Goal: Transaction & Acquisition: Purchase product/service

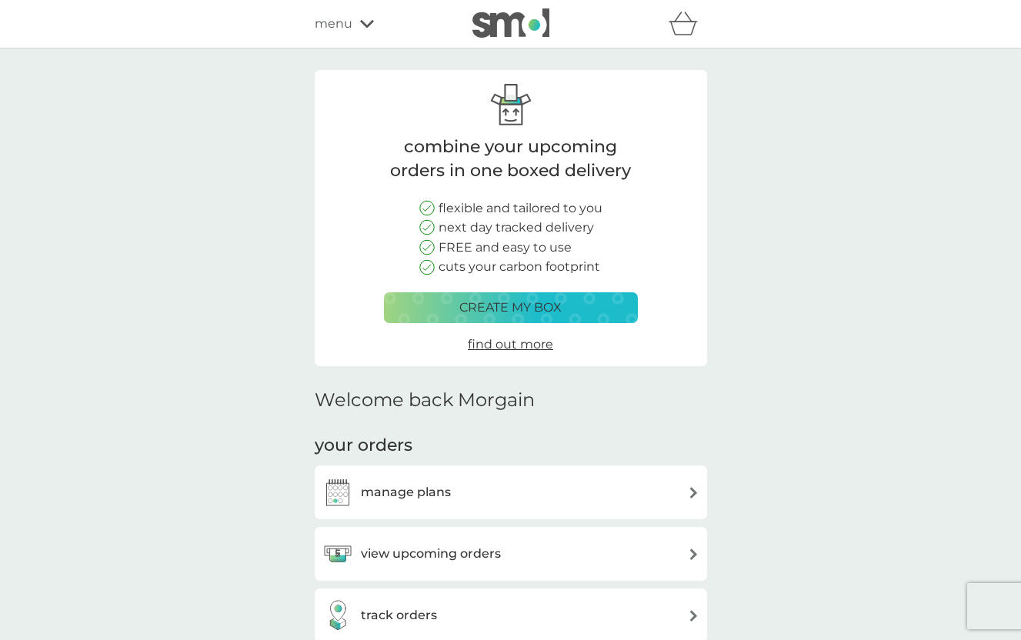
click at [361, 25] on icon at bounding box center [367, 23] width 14 height 9
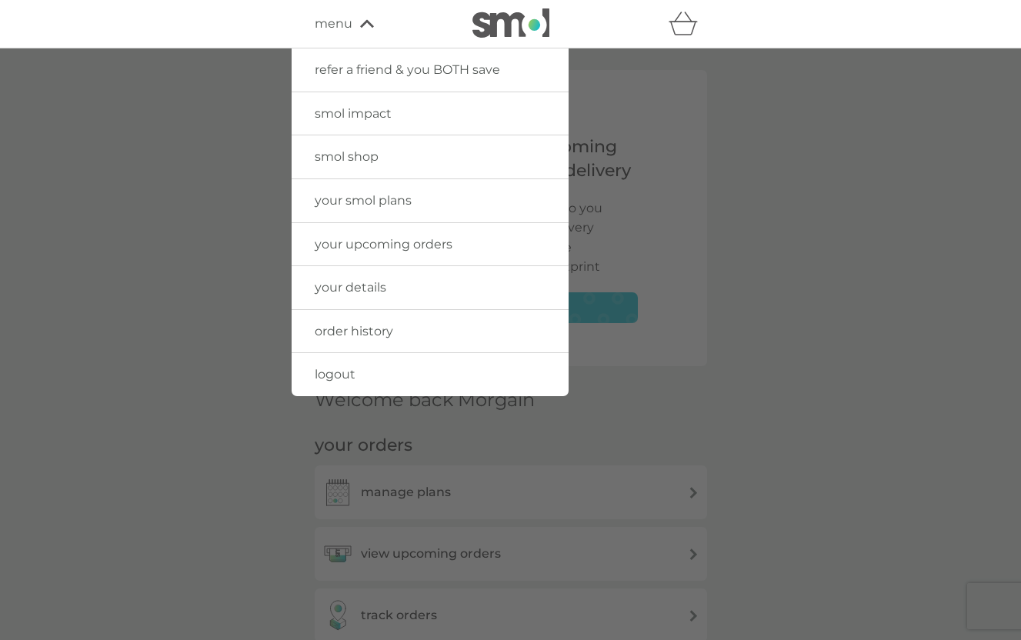
click at [353, 156] on span "smol shop" at bounding box center [347, 156] width 64 height 15
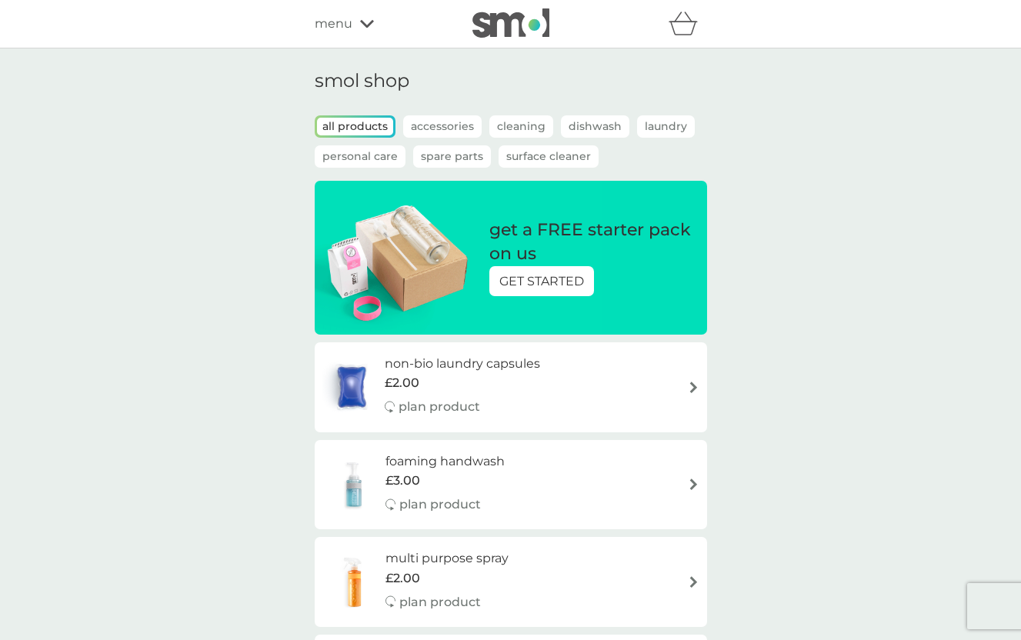
click at [446, 369] on h6 "non-bio laundry capsules" at bounding box center [462, 364] width 155 height 20
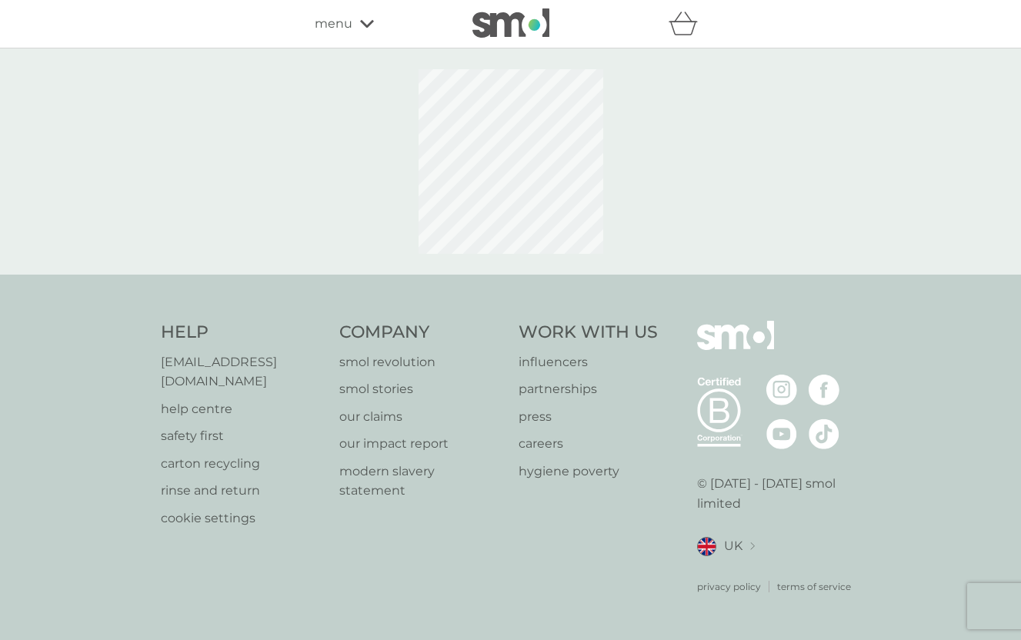
select select "42"
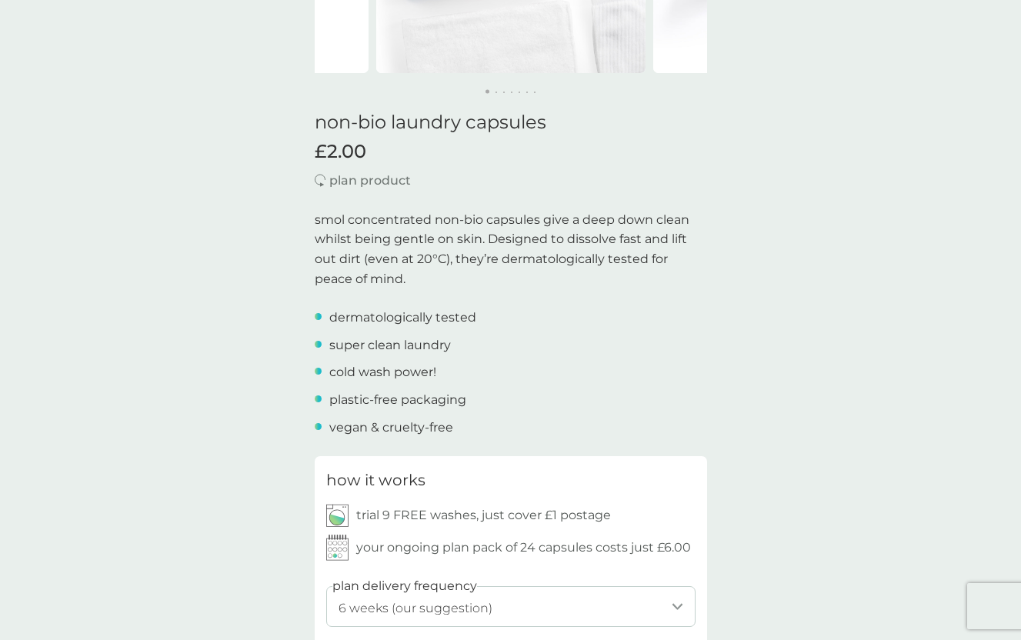
scroll to position [329, 0]
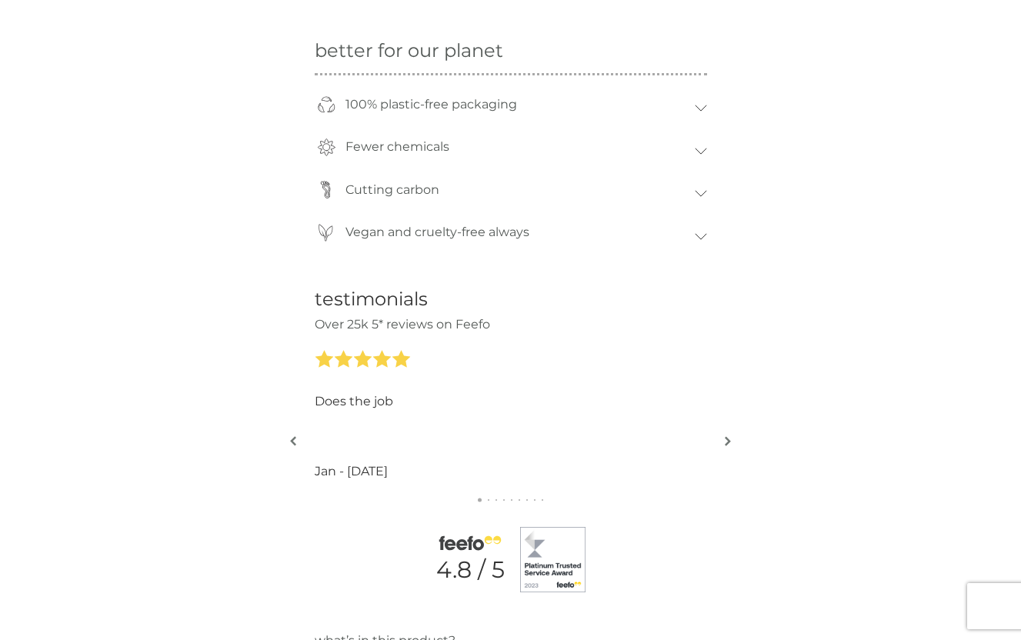
scroll to position [1414, 0]
click at [388, 363] on icon at bounding box center [381, 358] width 19 height 19
click at [727, 440] on img "button" at bounding box center [728, 441] width 6 height 12
click at [727, 439] on img "button" at bounding box center [728, 441] width 6 height 12
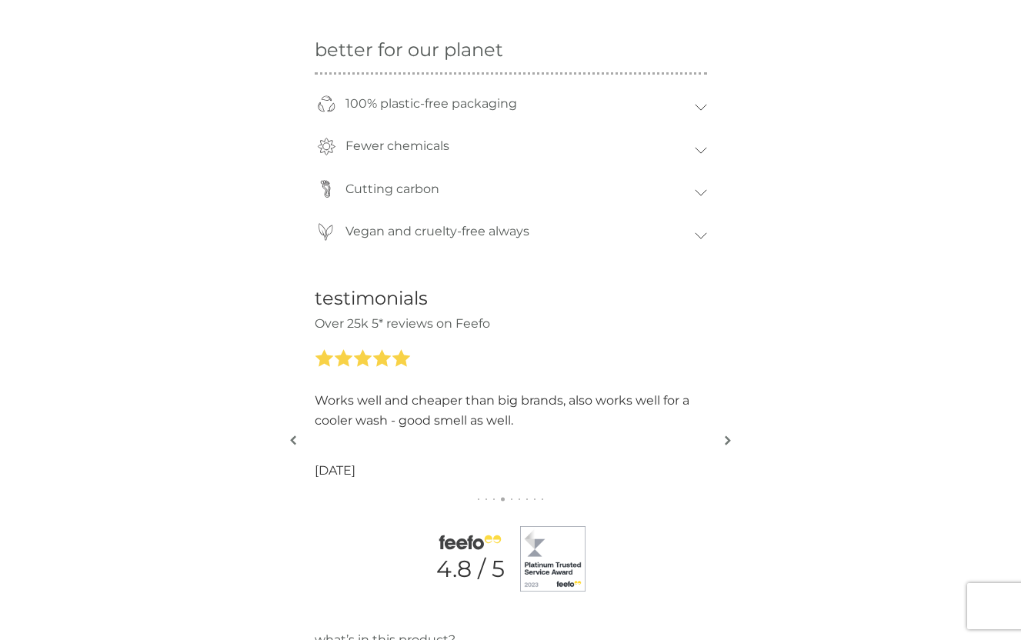
click at [727, 439] on img "button" at bounding box center [728, 441] width 6 height 12
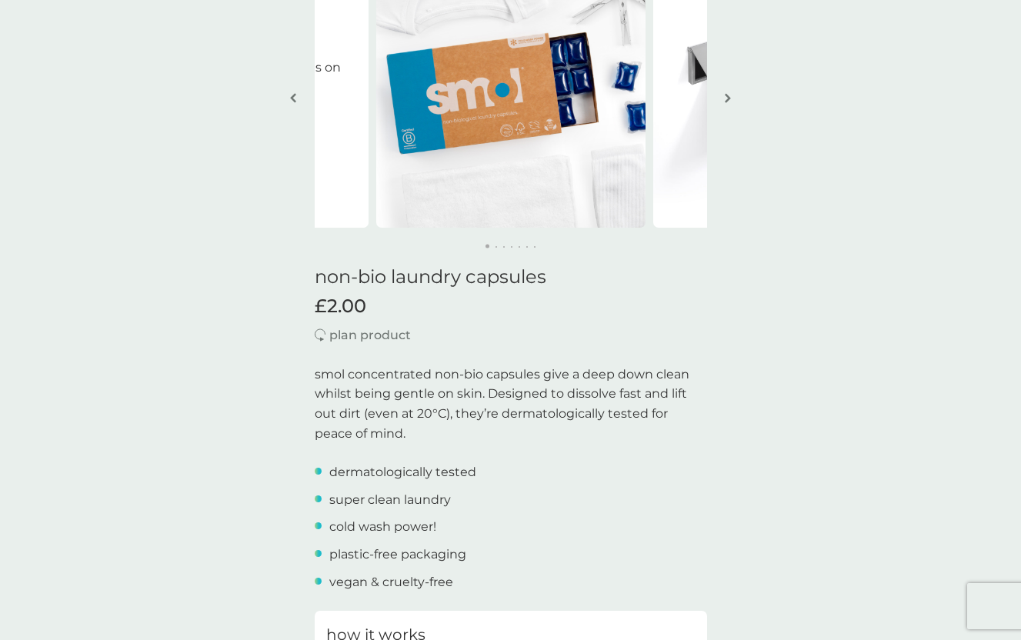
scroll to position [0, 0]
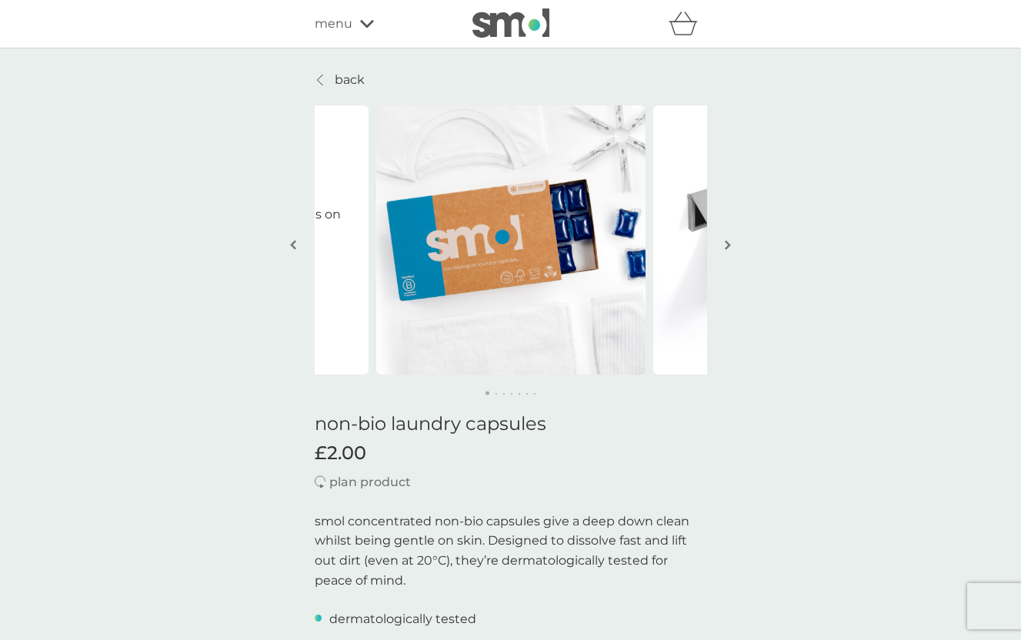
click at [369, 25] on icon at bounding box center [367, 23] width 14 height 9
